Goal: Task Accomplishment & Management: Manage account settings

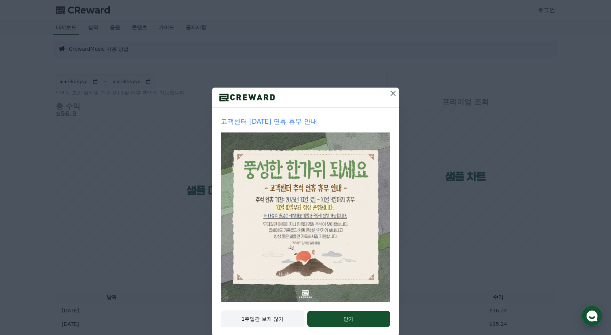
click at [277, 321] on button "1주일간 보지 않기" at bounding box center [263, 319] width 84 height 17
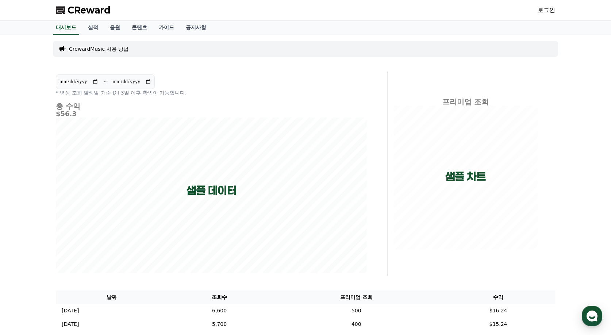
click at [550, 10] on link "로그인" at bounding box center [547, 10] width 18 height 9
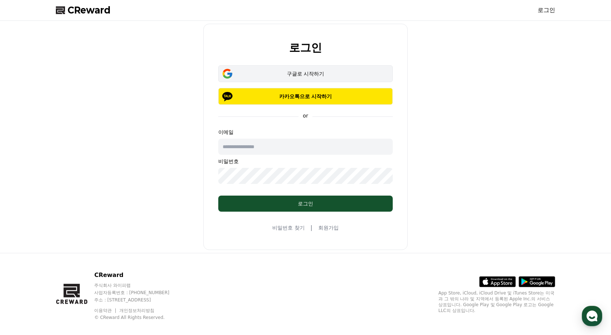
click at [346, 74] on div "구글로 시작하기" at bounding box center [305, 73] width 153 height 7
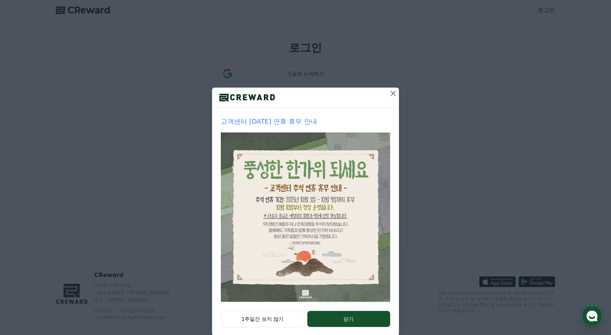
click at [391, 98] on button at bounding box center [393, 94] width 12 height 12
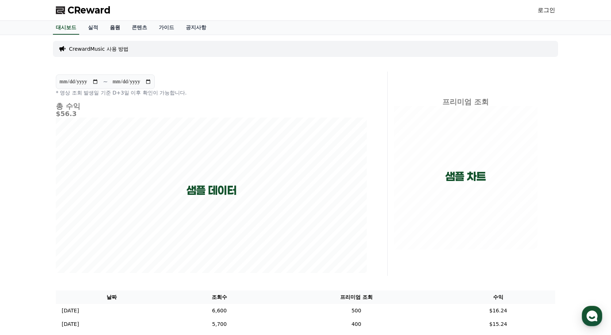
click at [113, 30] on link "음원" at bounding box center [115, 28] width 22 height 14
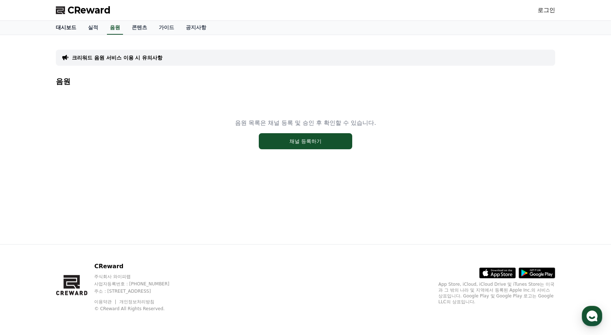
click at [62, 27] on link "대시보드" at bounding box center [66, 28] width 32 height 14
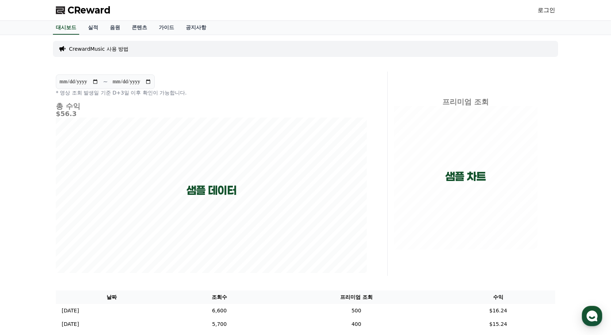
click at [546, 13] on link "로그인" at bounding box center [547, 10] width 18 height 9
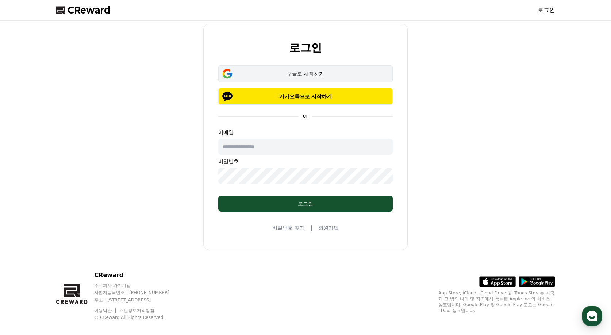
click at [346, 73] on div "구글로 시작하기" at bounding box center [305, 73] width 153 height 7
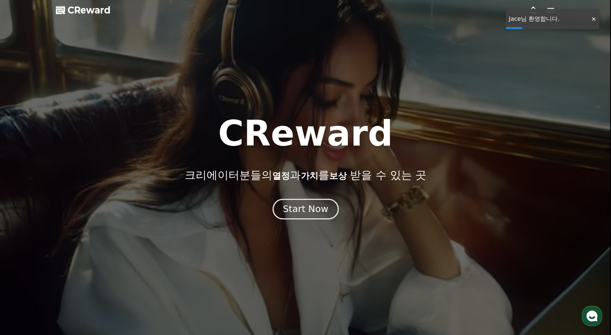
click at [314, 212] on div "Start Now" at bounding box center [305, 209] width 45 height 12
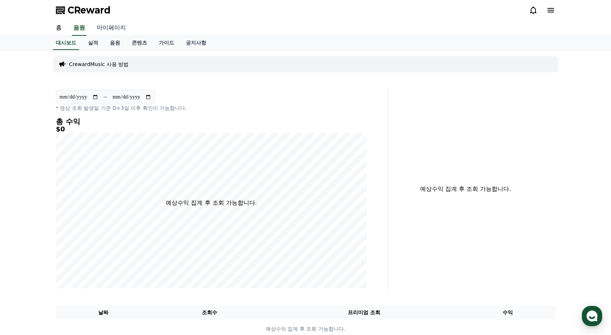
click at [102, 26] on link "마이페이지" at bounding box center [111, 27] width 41 height 15
select select "**********"
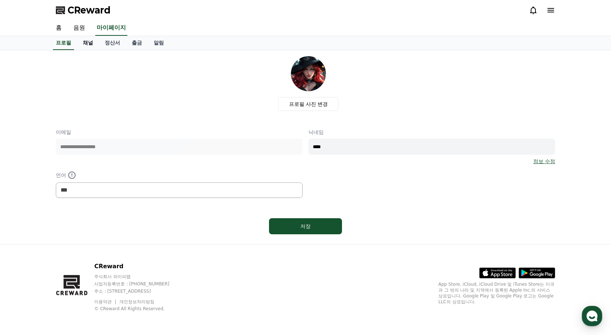
click at [86, 47] on link "채널" at bounding box center [88, 43] width 22 height 14
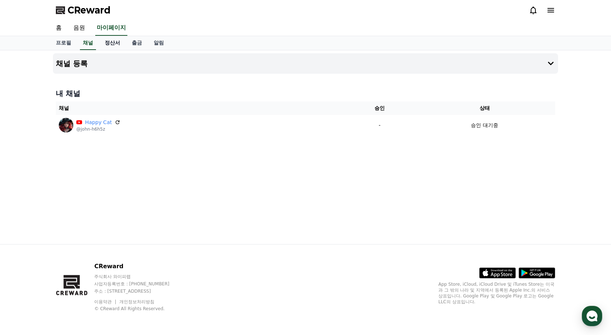
click at [118, 45] on link "정산서" at bounding box center [112, 43] width 27 height 14
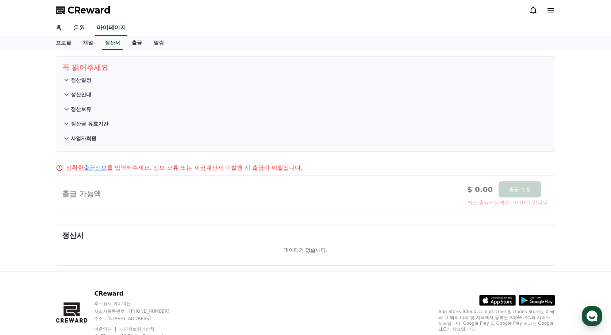
click at [141, 46] on link "출금" at bounding box center [137, 43] width 22 height 14
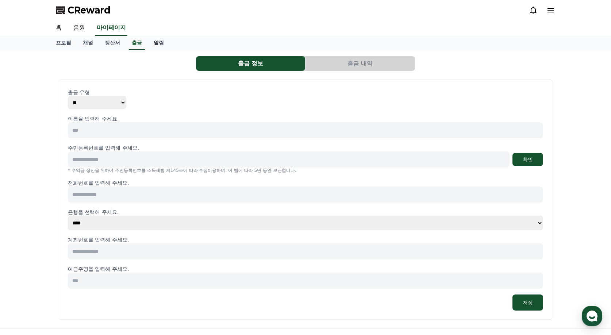
click at [152, 43] on link "알림" at bounding box center [159, 43] width 22 height 14
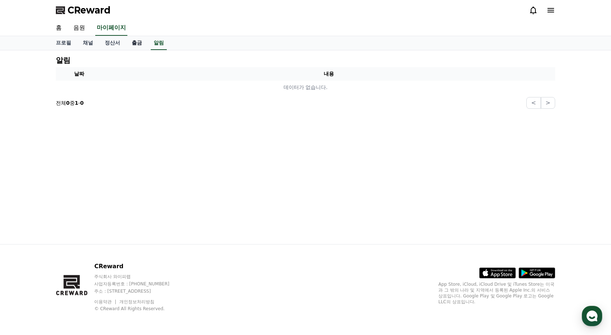
click at [128, 44] on link "출금" at bounding box center [137, 43] width 22 height 14
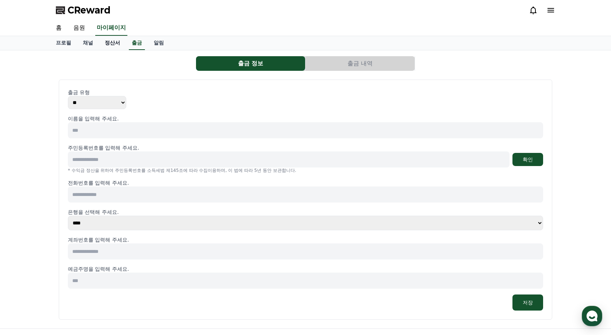
click at [112, 45] on link "정산서" at bounding box center [112, 43] width 27 height 14
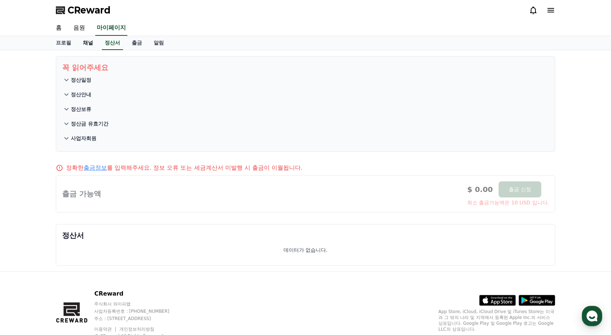
click at [83, 46] on link "채널" at bounding box center [88, 43] width 22 height 14
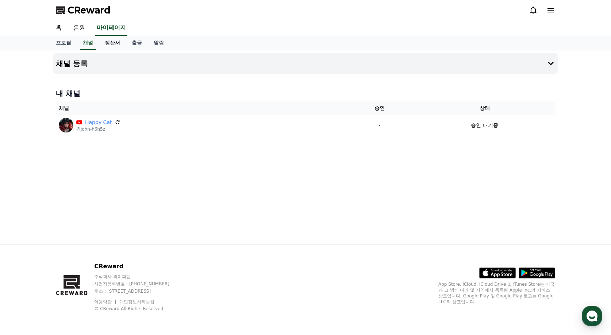
click at [106, 42] on link "정산서" at bounding box center [112, 43] width 27 height 14
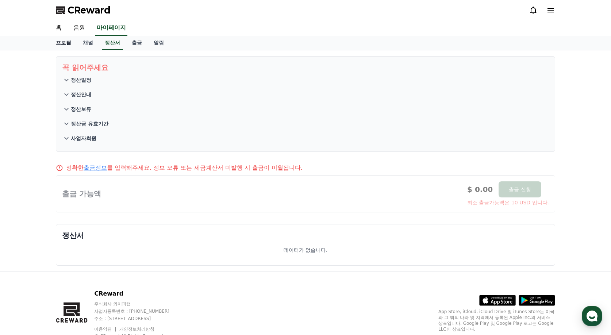
click at [61, 48] on link "프로필" at bounding box center [63, 43] width 27 height 14
select select "**********"
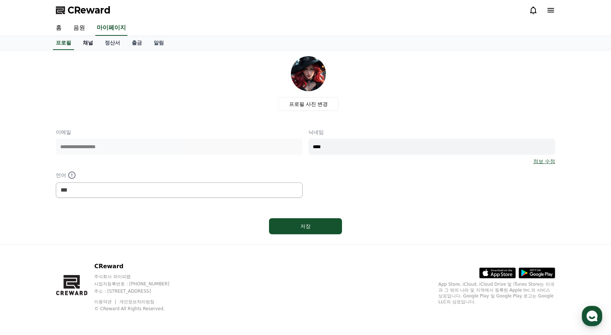
click at [86, 42] on link "채널" at bounding box center [88, 43] width 22 height 14
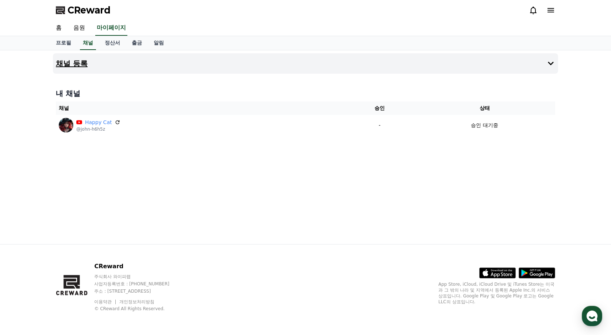
click at [105, 66] on button "채널 등록" at bounding box center [305, 63] width 505 height 20
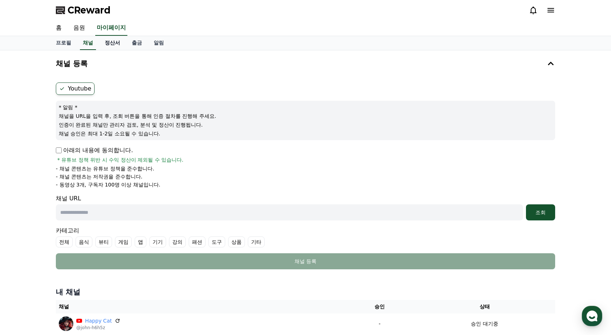
click at [116, 44] on link "정산서" at bounding box center [112, 43] width 27 height 14
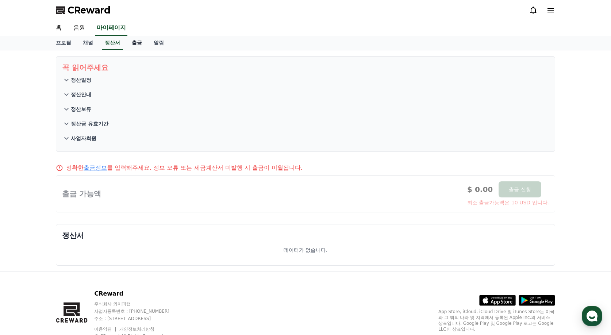
click at [143, 45] on link "출금" at bounding box center [137, 43] width 22 height 14
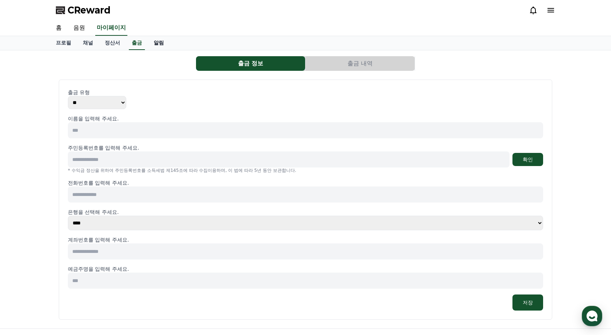
click at [153, 44] on link "알림" at bounding box center [159, 43] width 22 height 14
